Goal: Information Seeking & Learning: Learn about a topic

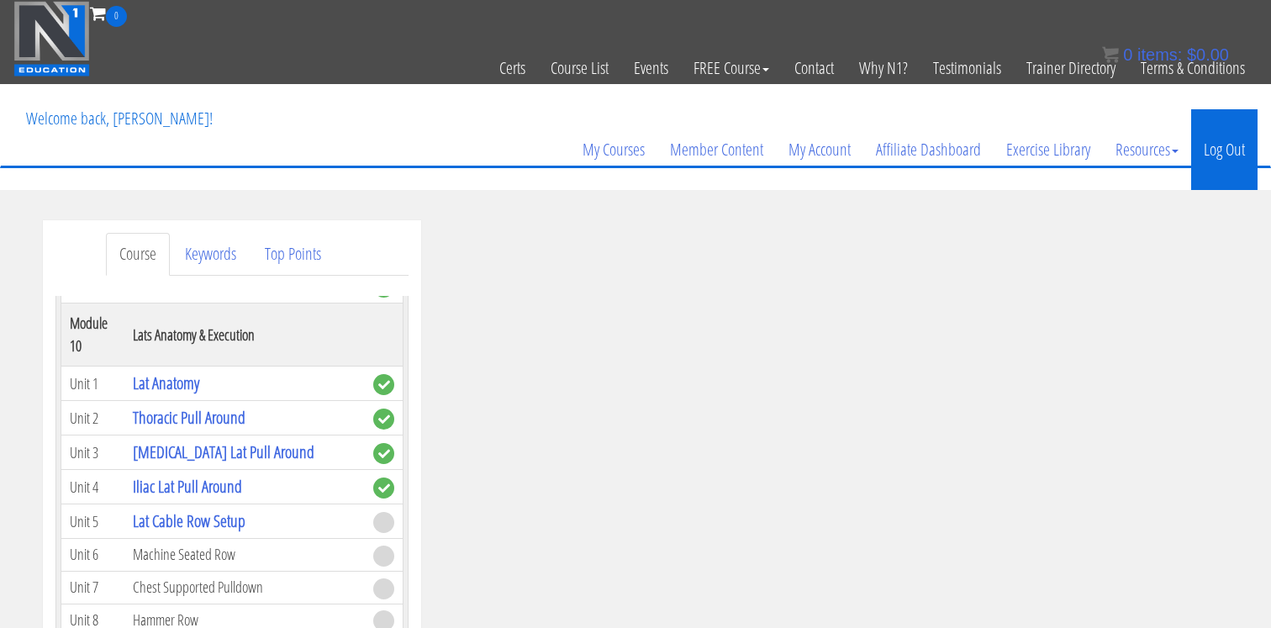
click at [1224, 151] on link "Log Out" at bounding box center [1224, 149] width 66 height 81
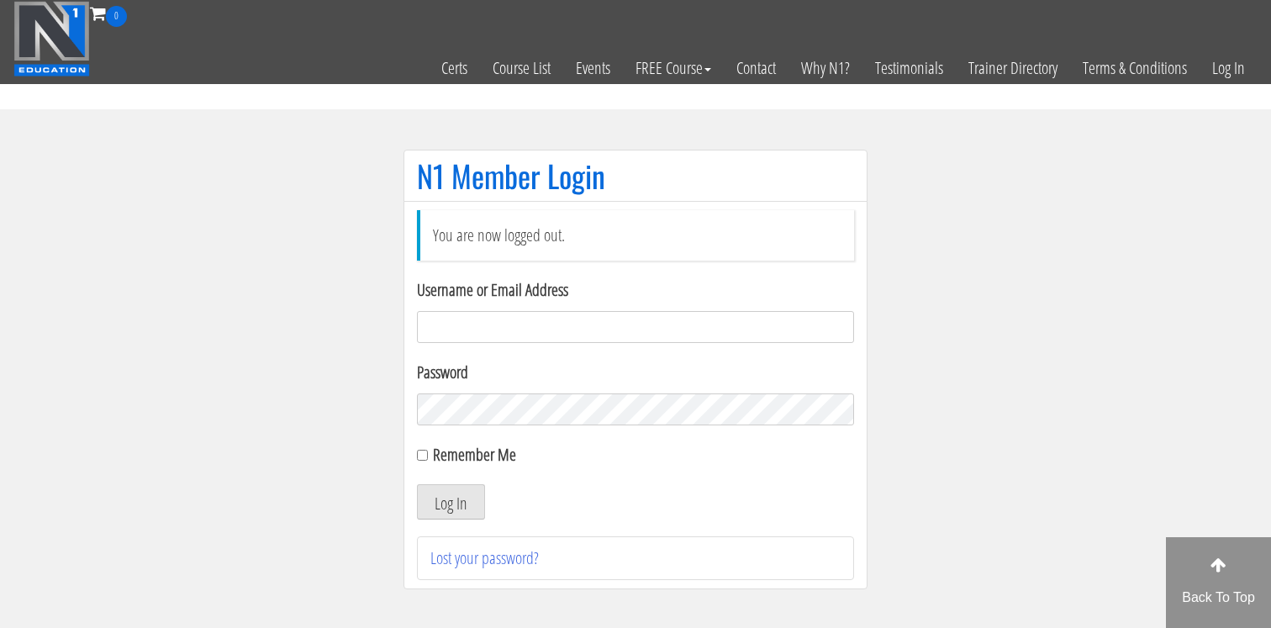
click at [476, 322] on input "Username or Email Address" at bounding box center [635, 327] width 437 height 32
type input "[EMAIL_ADDRESS][DOMAIN_NAME]"
click at [446, 507] on button "Log In" at bounding box center [451, 501] width 68 height 35
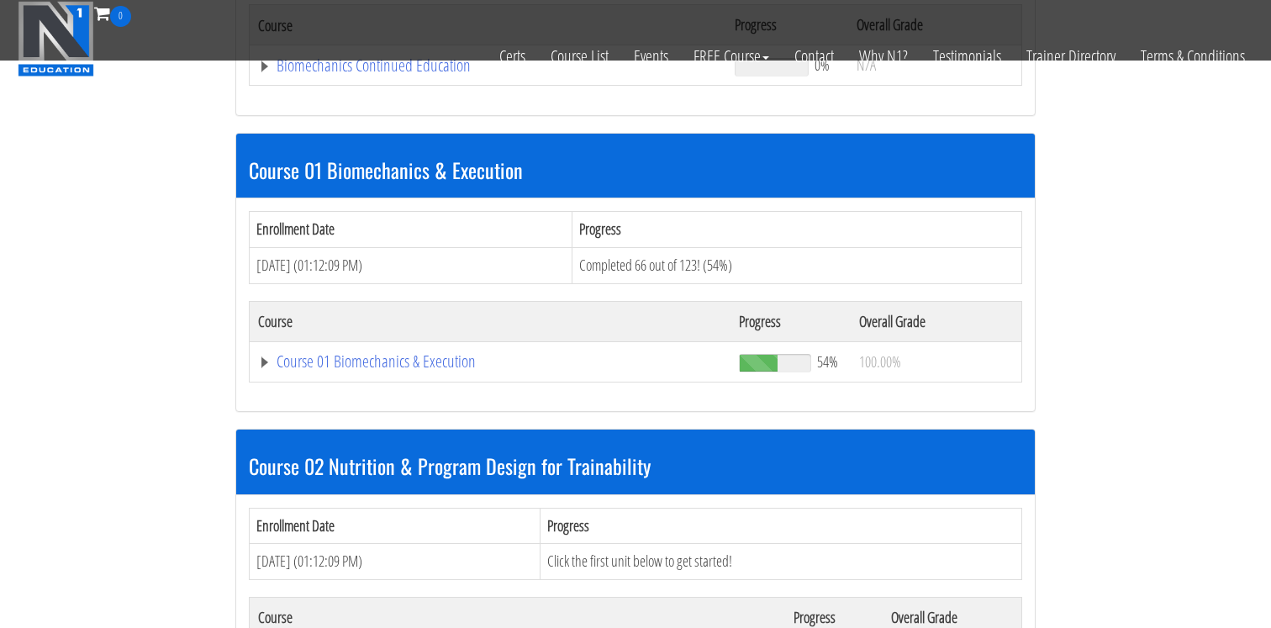
scroll to position [467, 0]
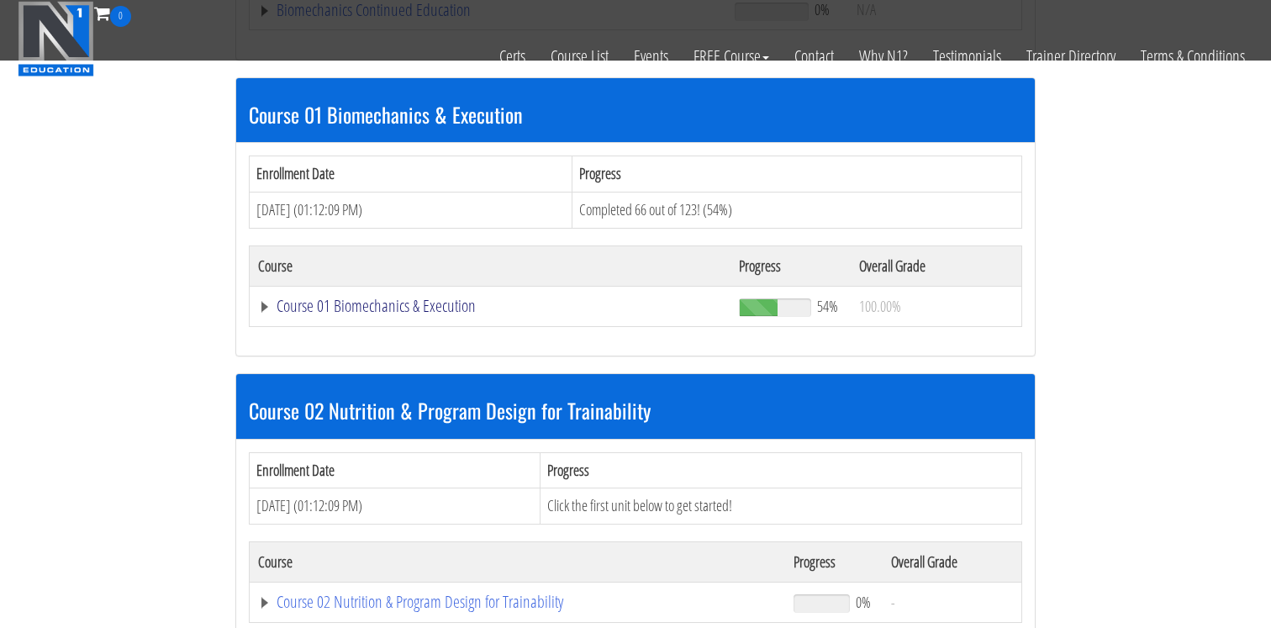
click at [388, 303] on link "Course 01 Biomechanics & Execution" at bounding box center [490, 306] width 464 height 17
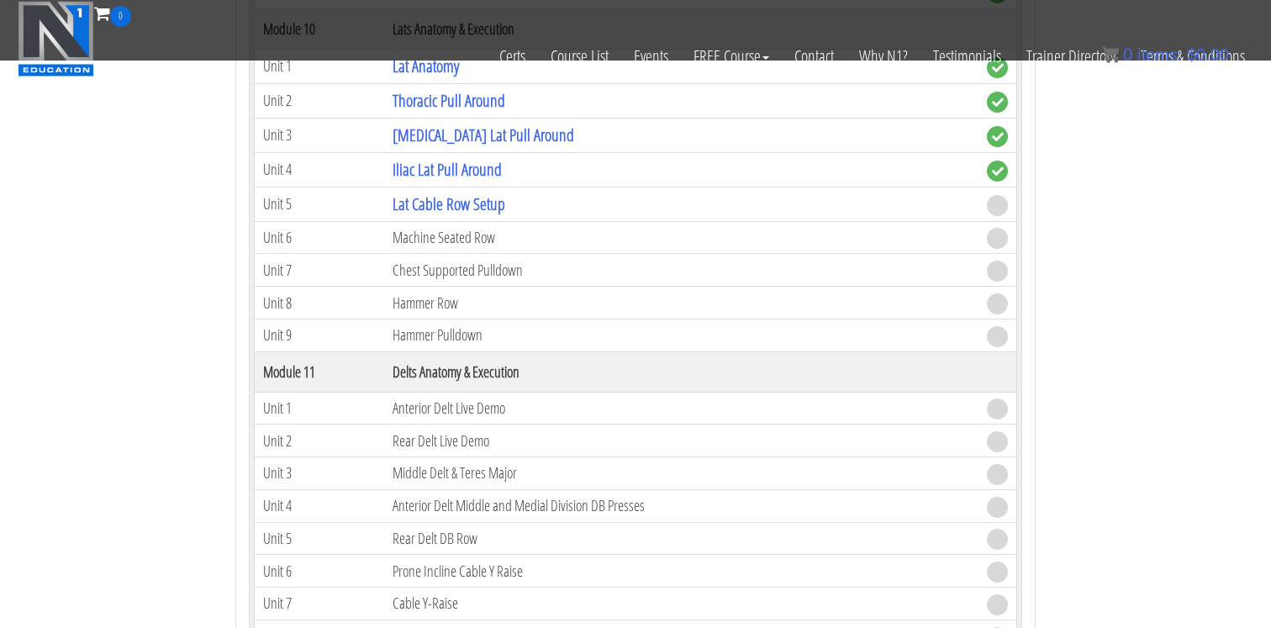
scroll to position [3330, 0]
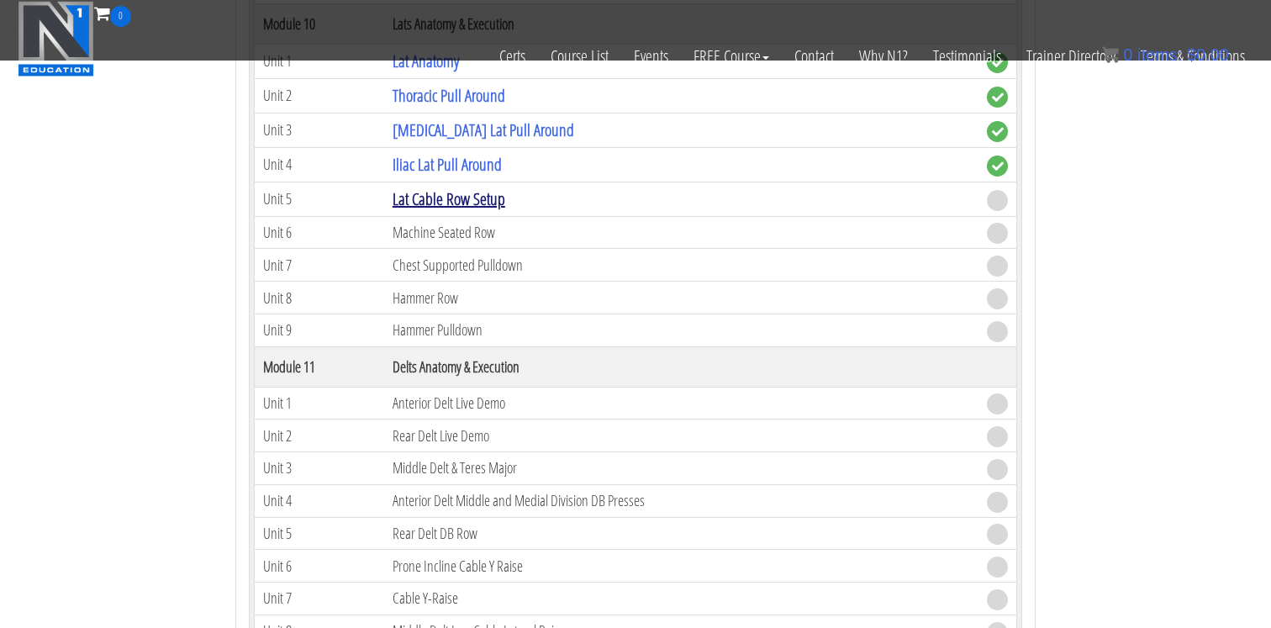
click at [469, 198] on link "Lat Cable Row Setup" at bounding box center [449, 199] width 113 height 23
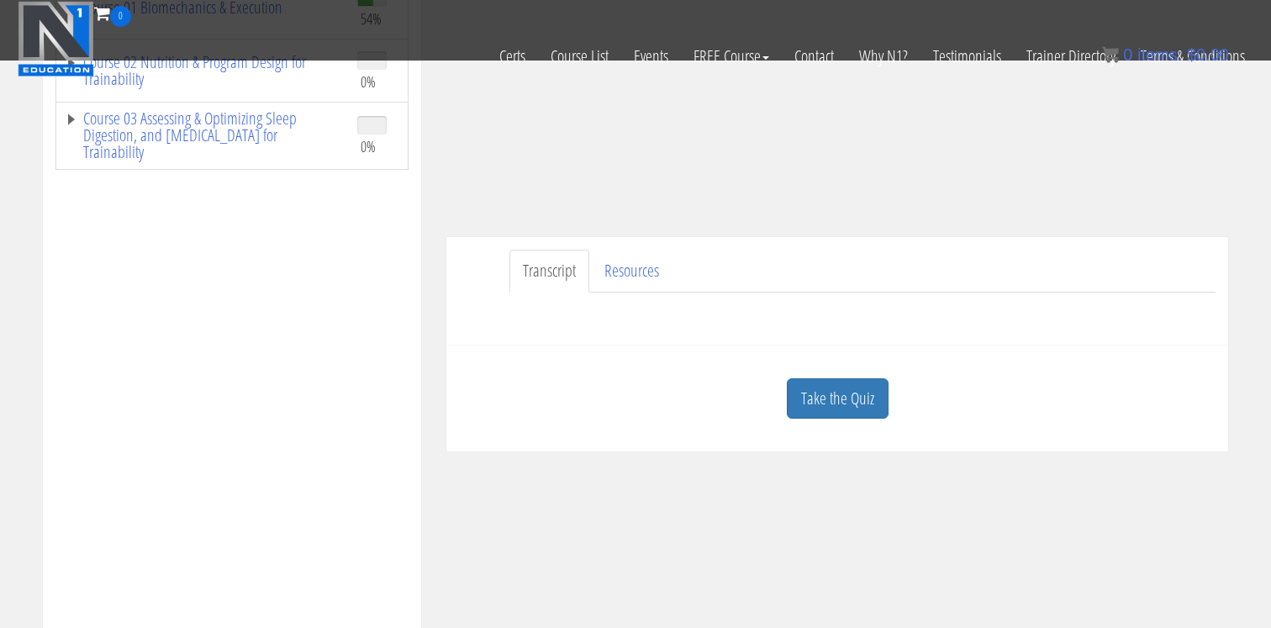
scroll to position [325, 0]
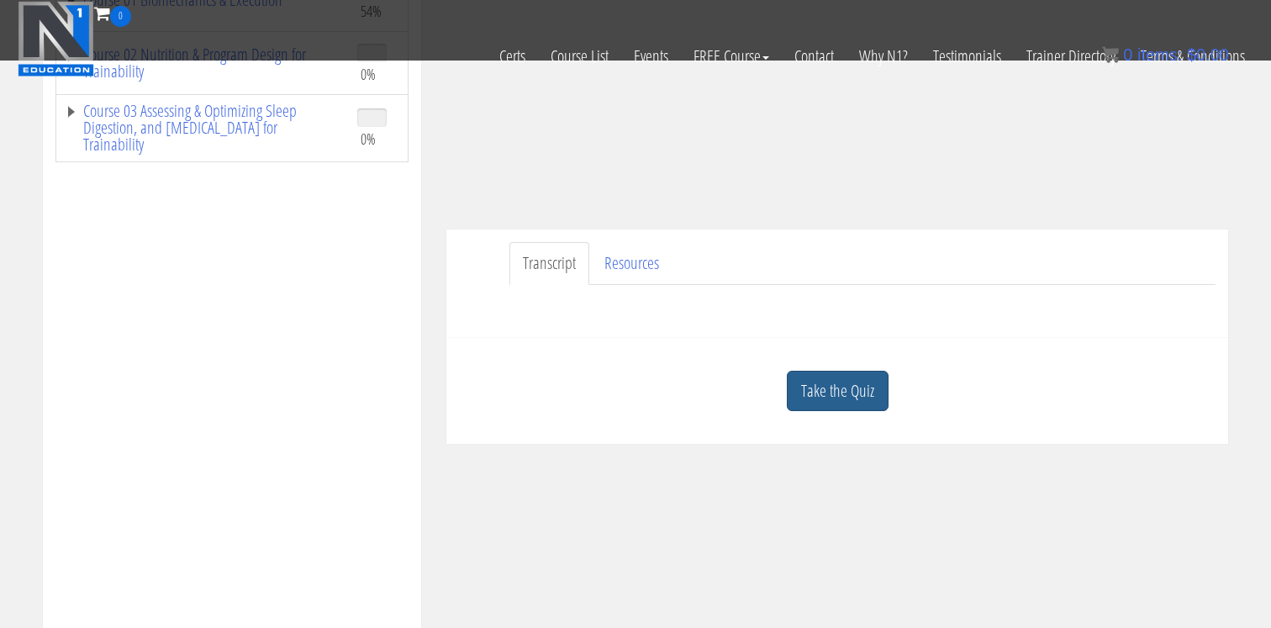
click at [838, 394] on link "Take the Quiz" at bounding box center [838, 391] width 102 height 41
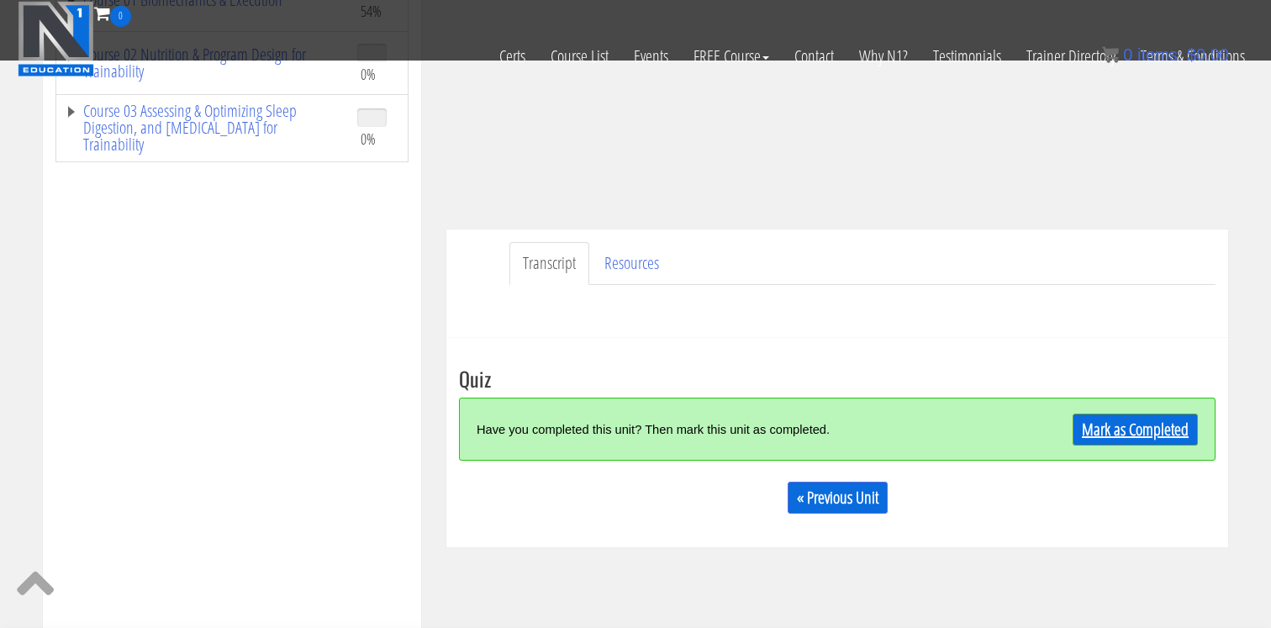
click at [1123, 429] on link "Mark as Completed" at bounding box center [1135, 430] width 125 height 32
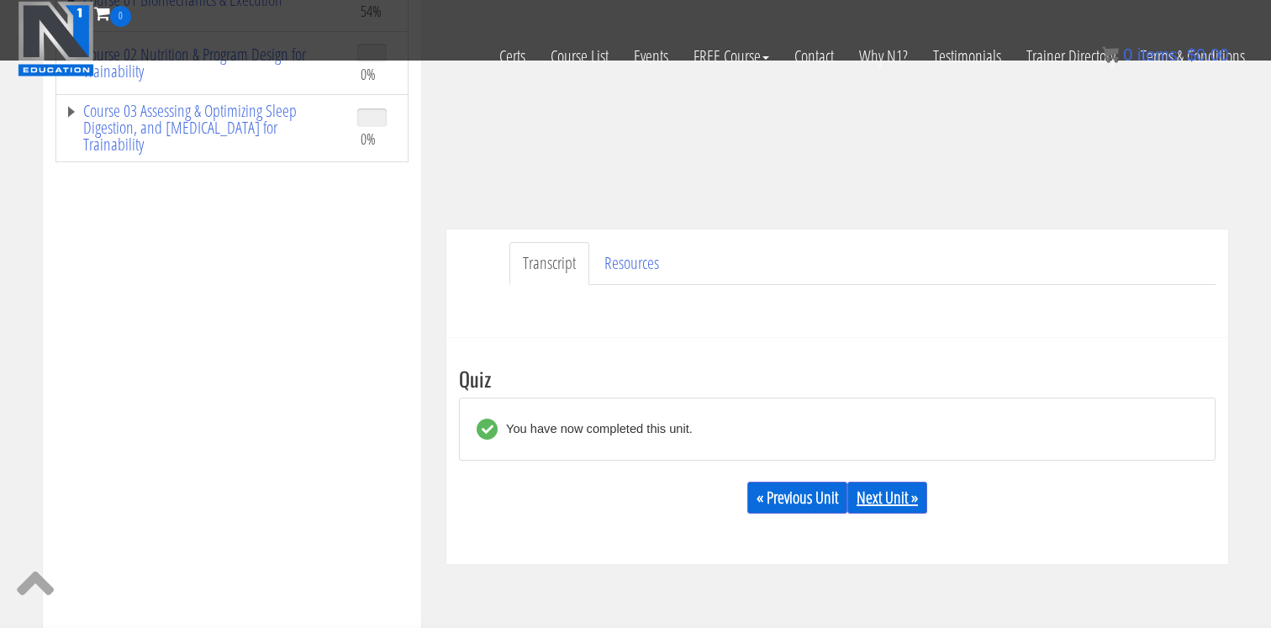
click at [879, 489] on link "Next Unit »" at bounding box center [888, 498] width 80 height 32
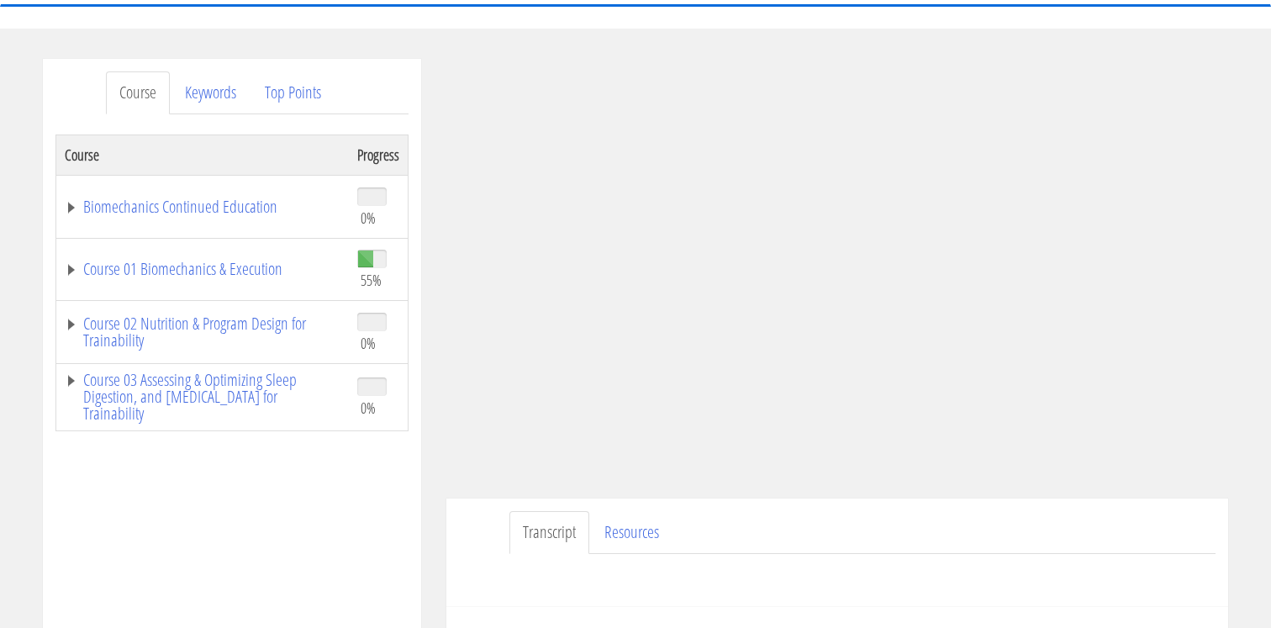
scroll to position [162, 0]
click at [201, 277] on link "Course 01 Biomechanics & Execution" at bounding box center [203, 268] width 276 height 17
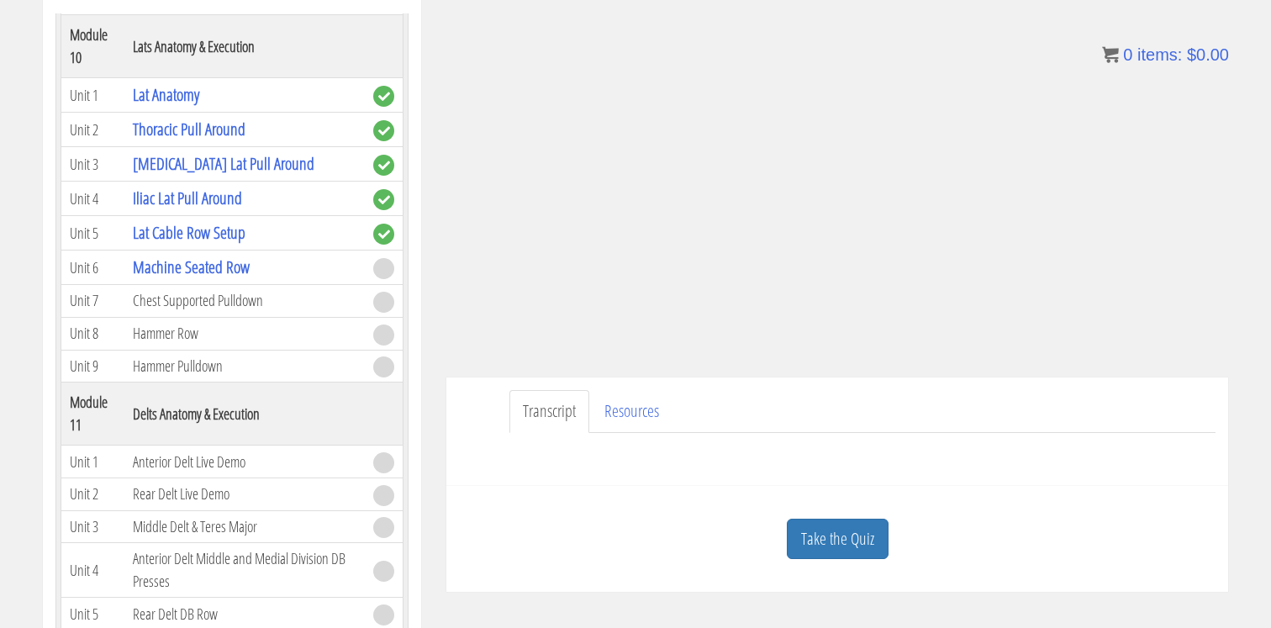
scroll to position [286, 0]
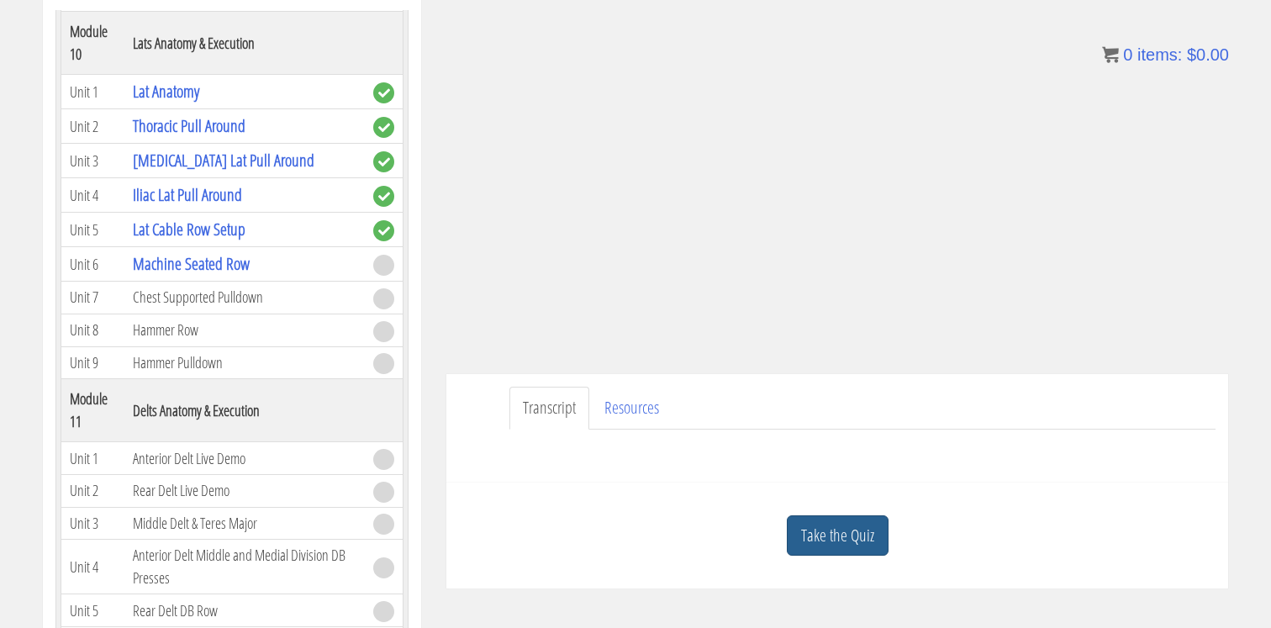
click at [828, 531] on link "Take the Quiz" at bounding box center [838, 535] width 102 height 41
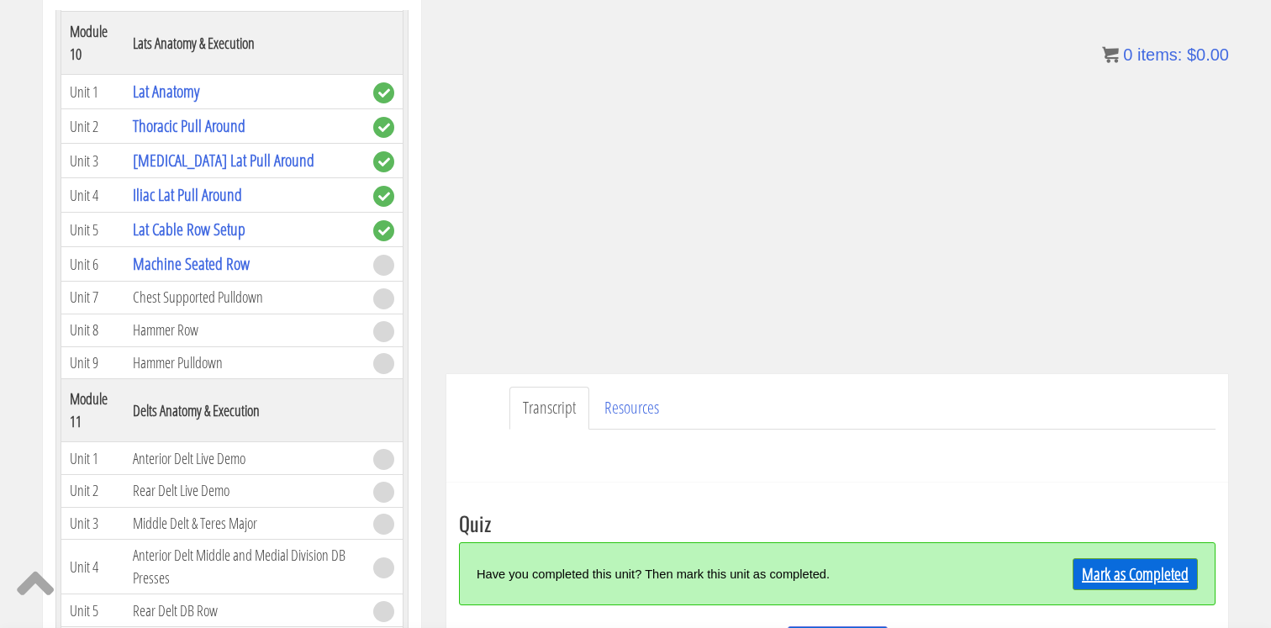
click at [1114, 568] on link "Mark as Completed" at bounding box center [1135, 574] width 125 height 32
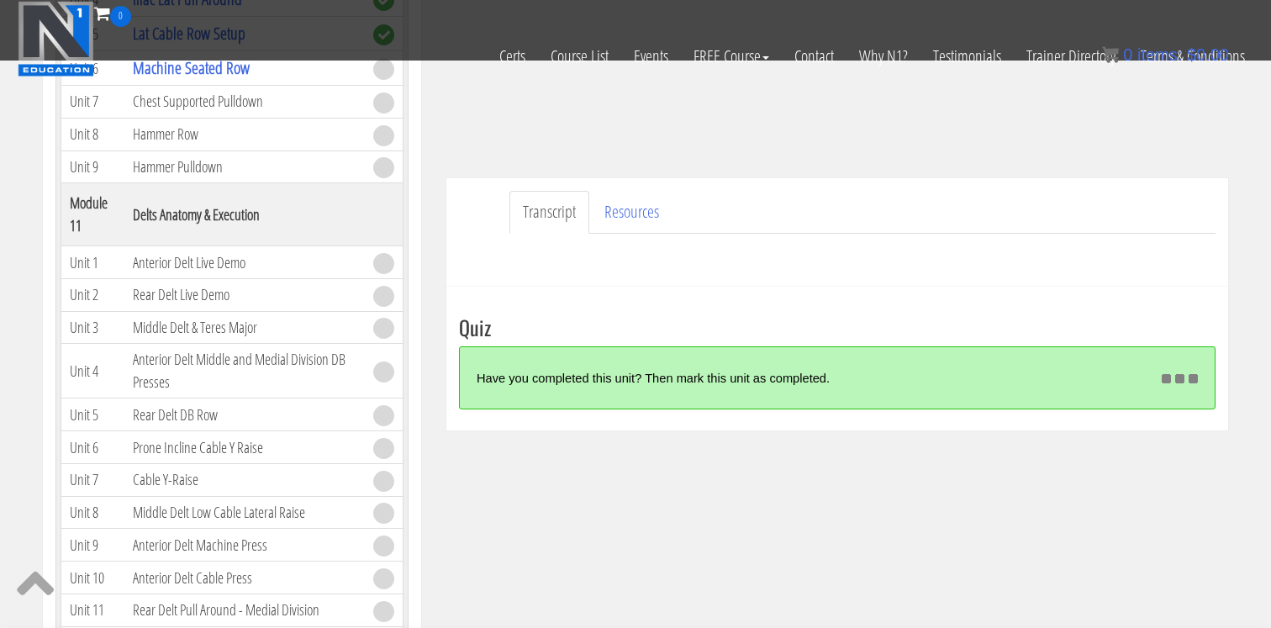
scroll to position [378, 0]
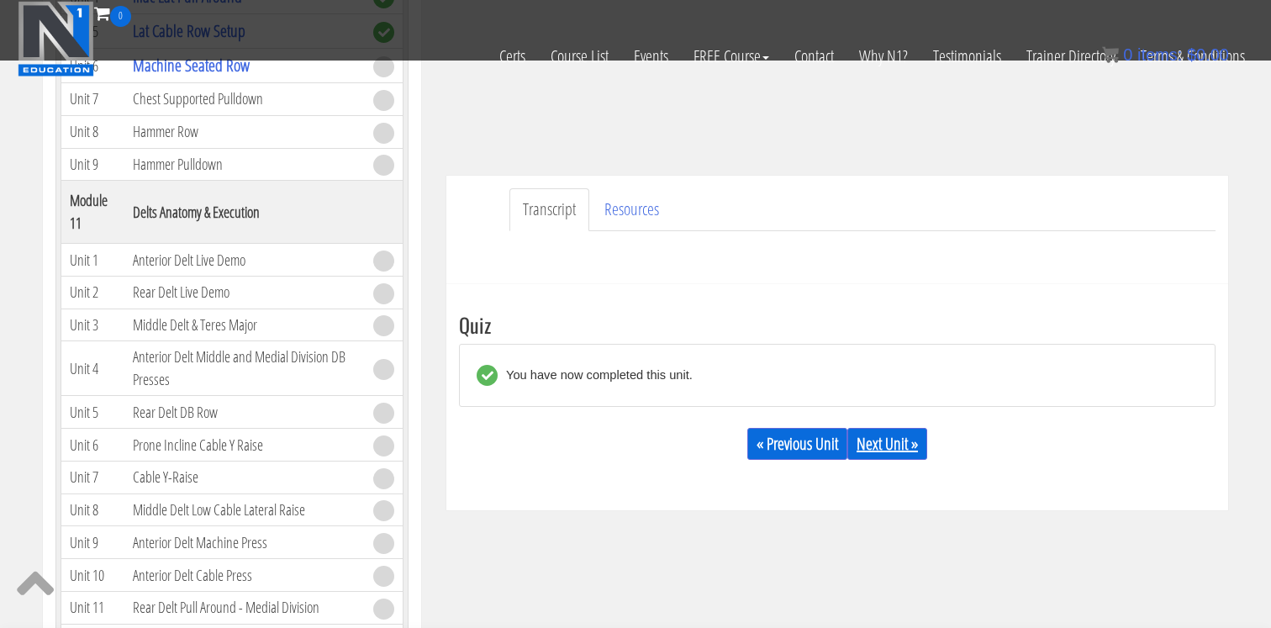
click at [895, 436] on link "Next Unit »" at bounding box center [888, 444] width 80 height 32
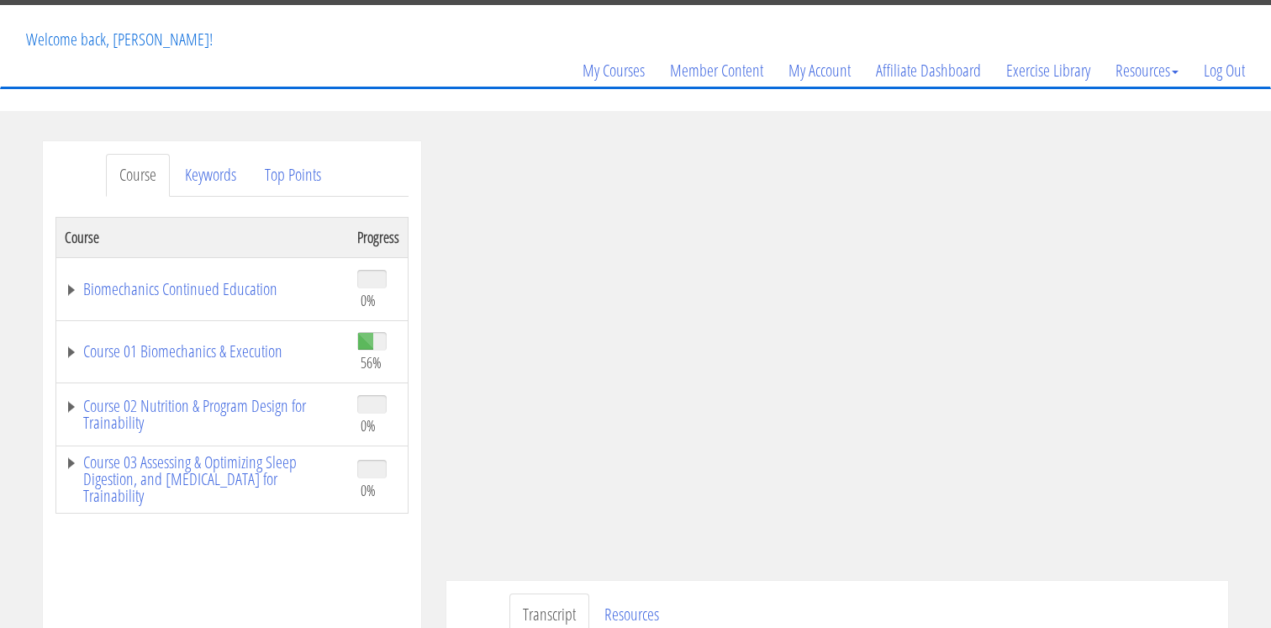
scroll to position [100, 0]
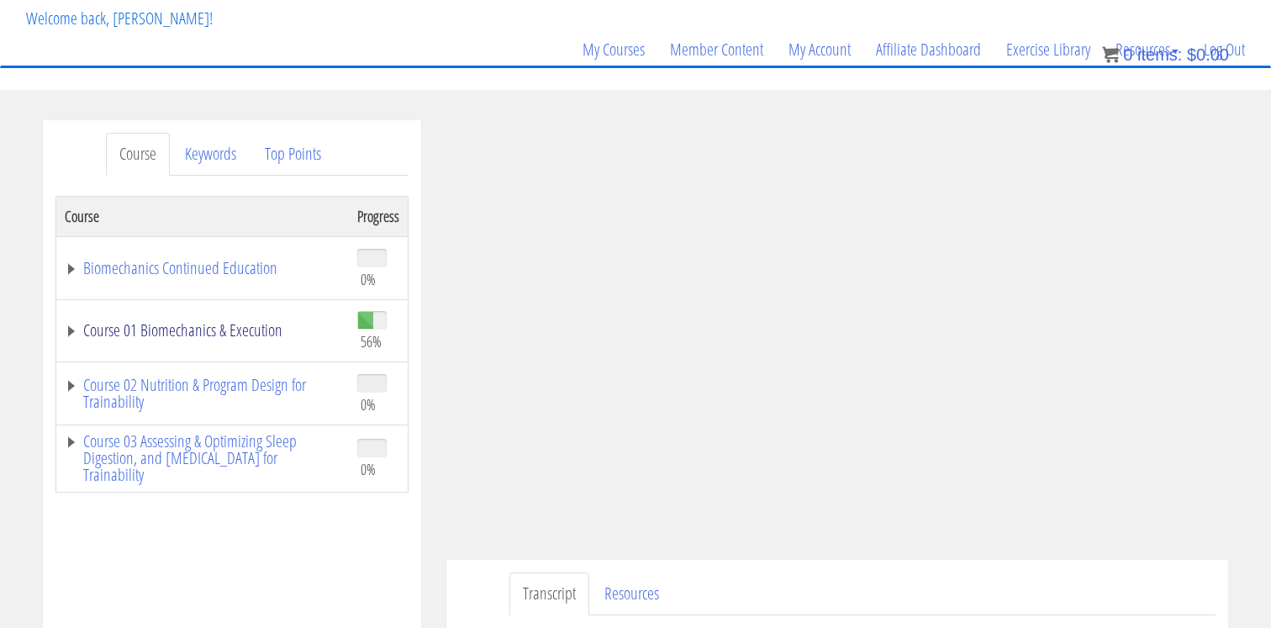
click at [213, 328] on link "Course 01 Biomechanics & Execution" at bounding box center [203, 330] width 276 height 17
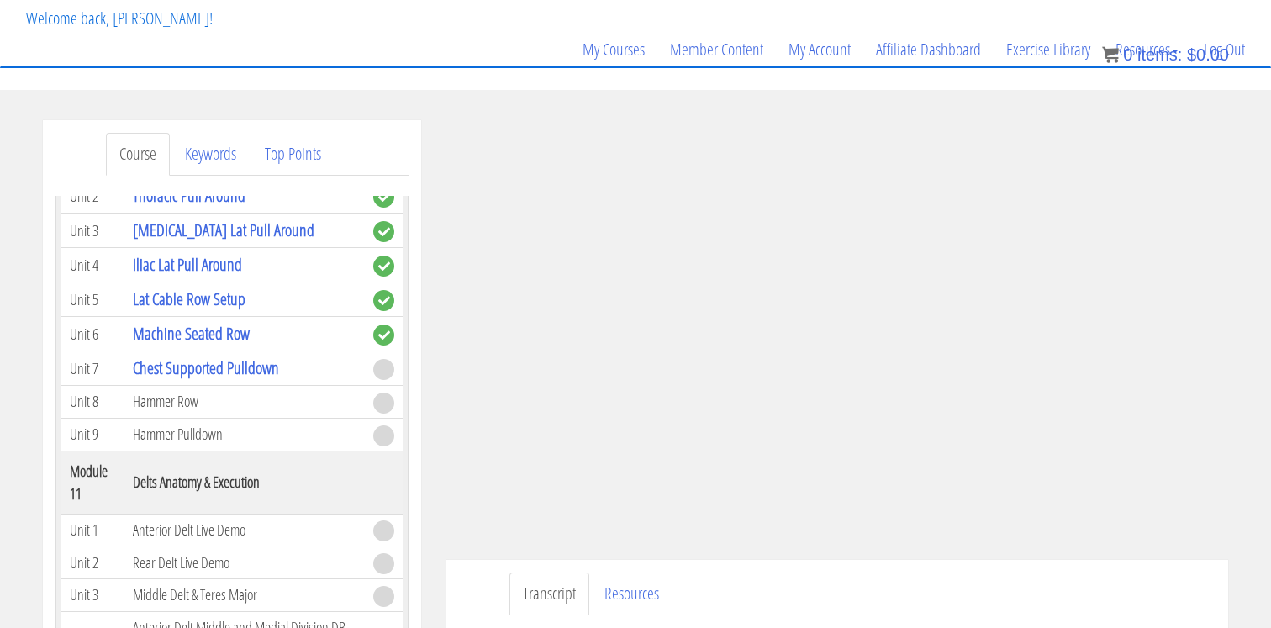
scroll to position [3150, 0]
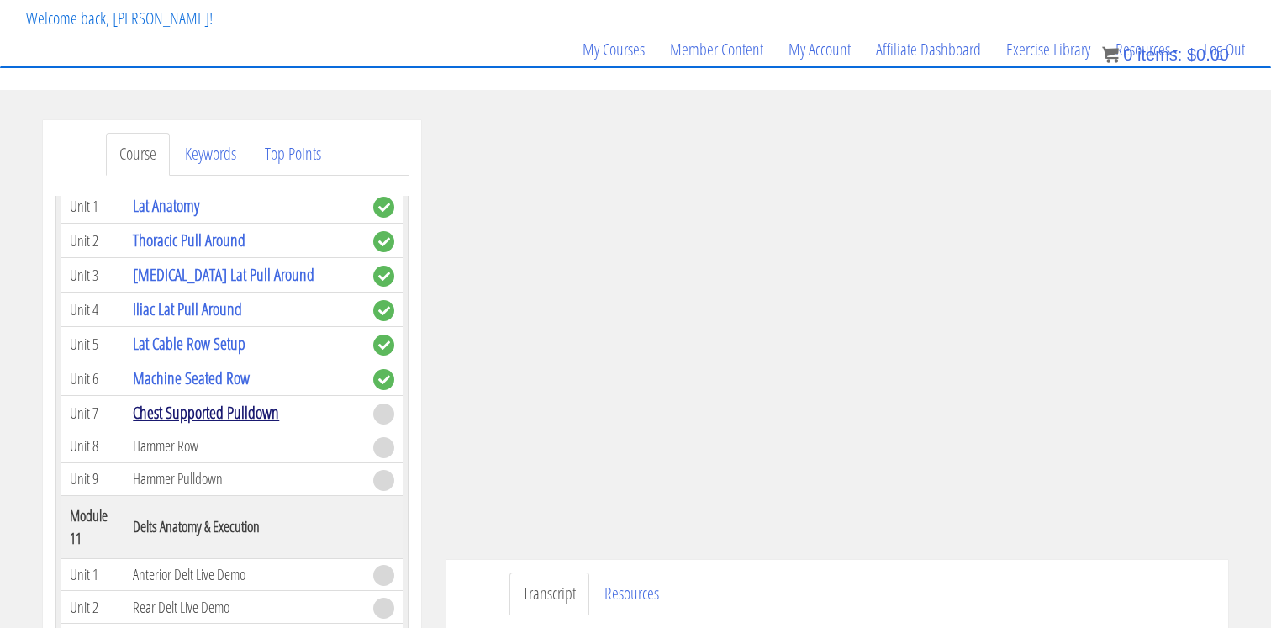
click at [211, 413] on link "Chest Supported Pulldown" at bounding box center [206, 412] width 146 height 23
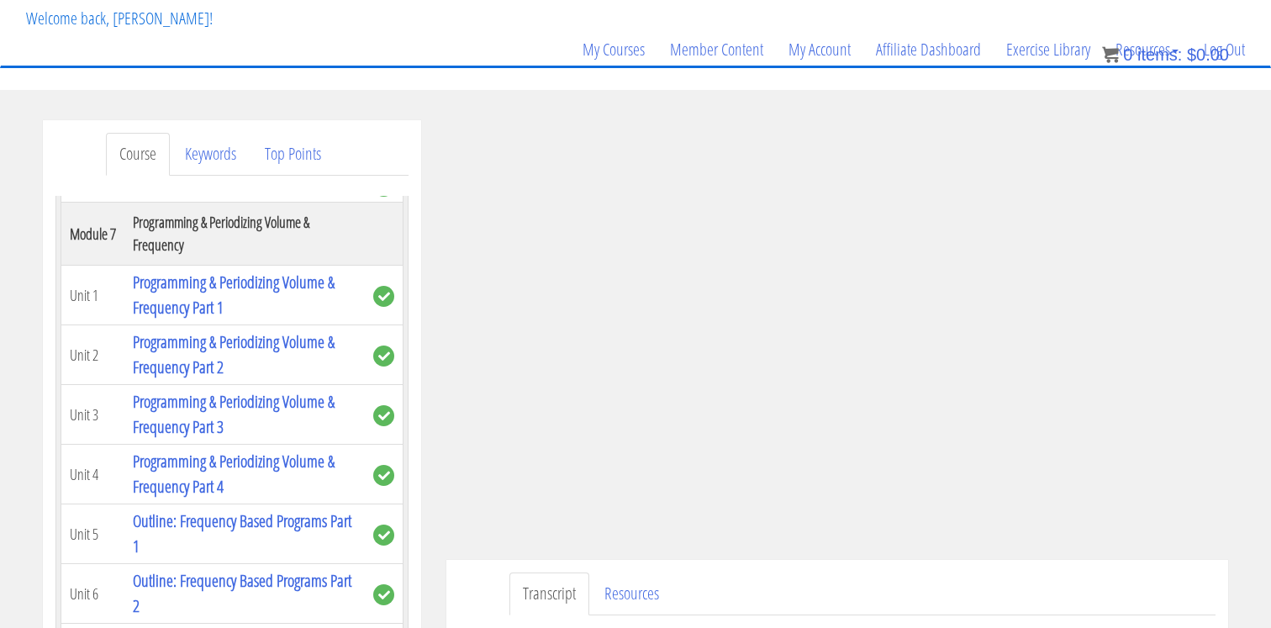
scroll to position [1682, 0]
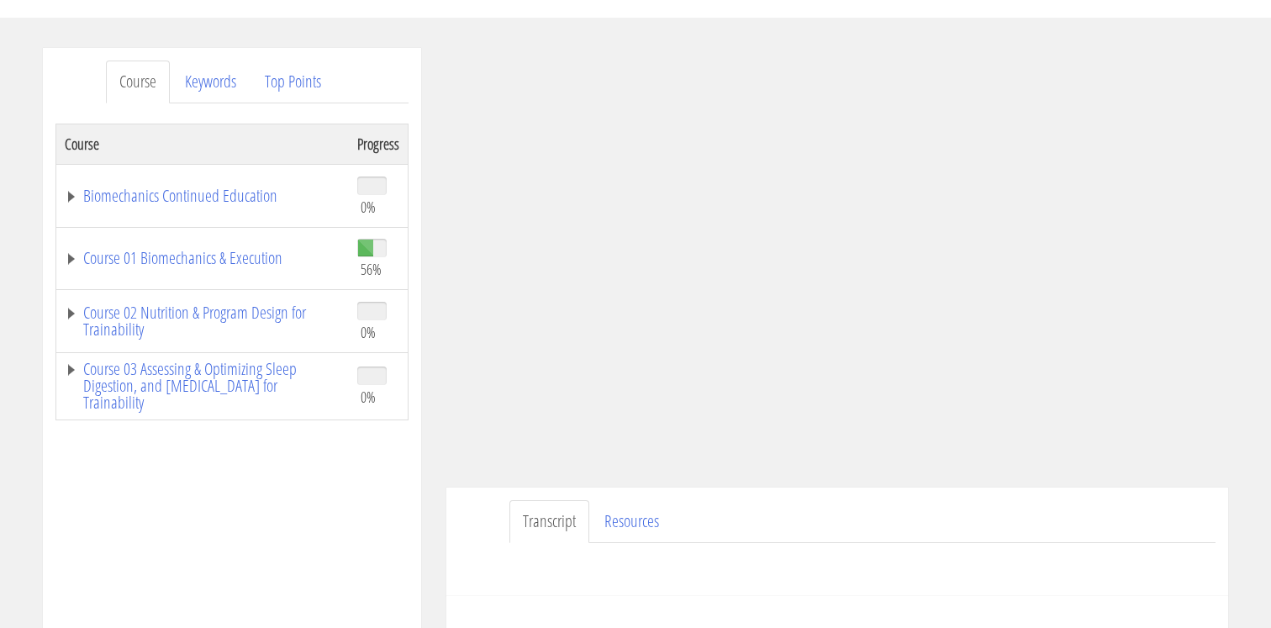
scroll to position [173, 0]
